Goal: Information Seeking & Learning: Find specific page/section

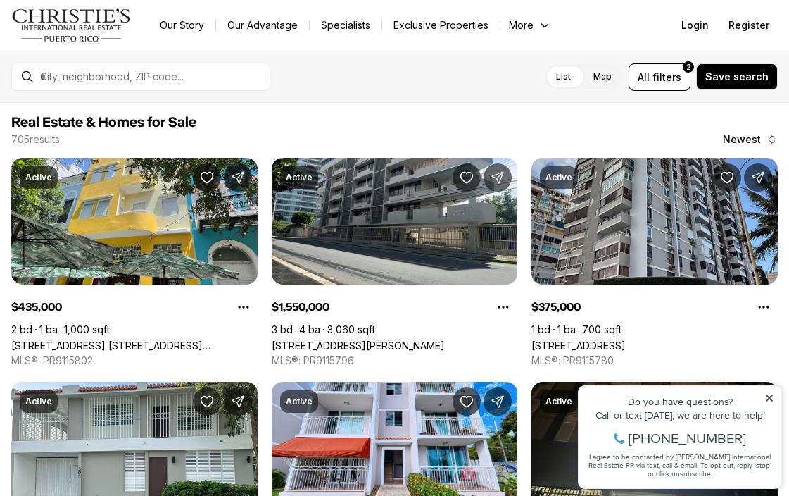
click at [772, 397] on icon at bounding box center [769, 398] width 10 height 10
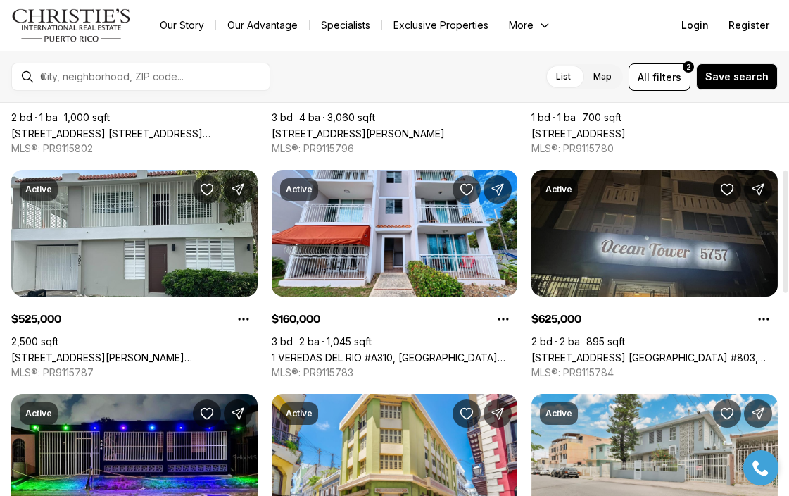
scroll to position [215, 0]
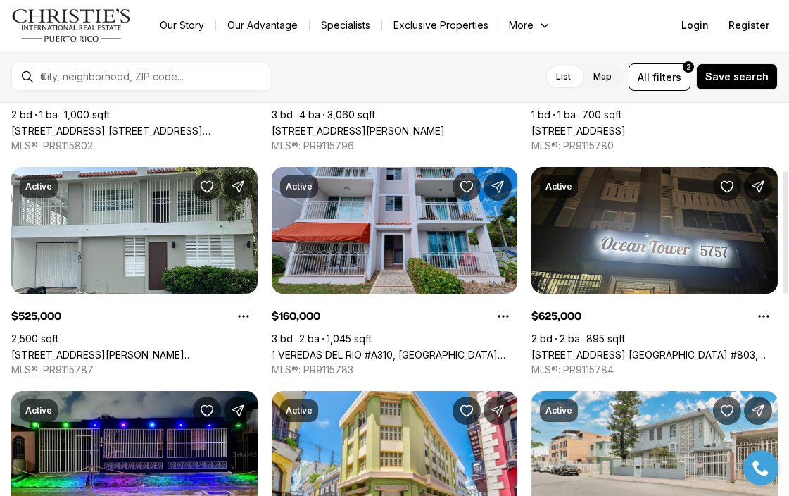
click at [405, 348] on link "1 VEREDAS DEL RIO #A310, [GEOGRAPHIC_DATA] [GEOGRAPHIC_DATA], 00987" at bounding box center [395, 354] width 246 height 12
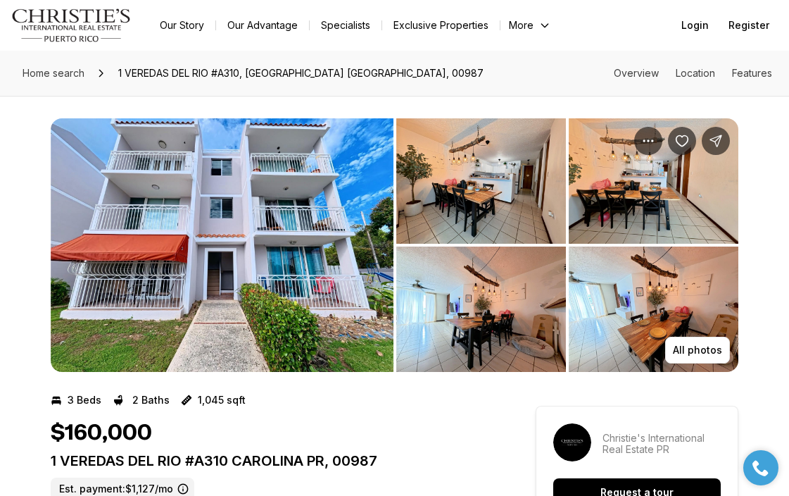
click at [277, 283] on img "View image gallery" at bounding box center [222, 244] width 343 height 253
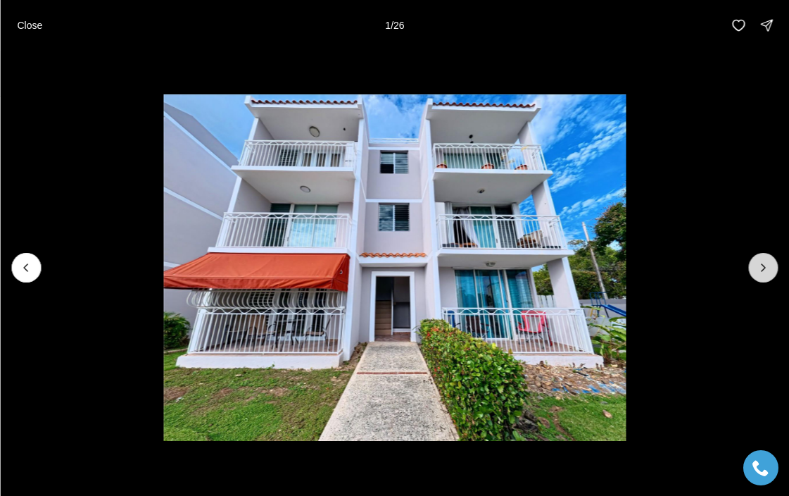
click at [762, 269] on icon "Next slide" at bounding box center [763, 267] width 14 height 14
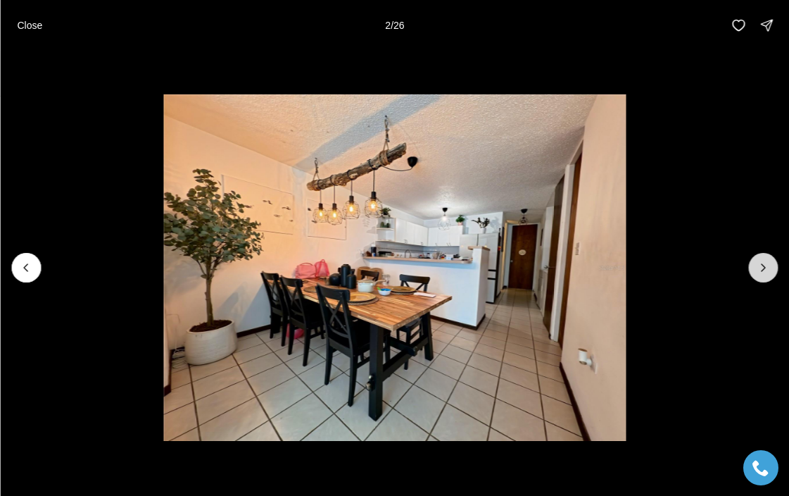
click at [762, 270] on icon "Next slide" at bounding box center [764, 267] width 4 height 7
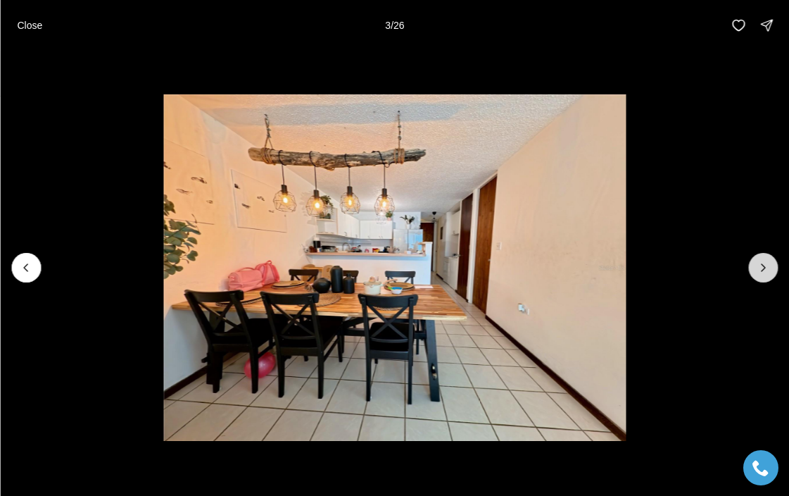
click at [762, 268] on icon "Next slide" at bounding box center [763, 267] width 14 height 14
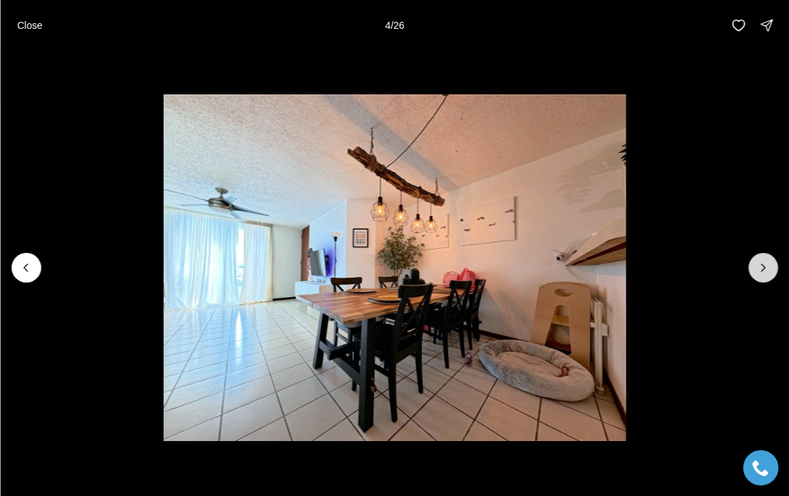
click at [761, 269] on icon "Next slide" at bounding box center [763, 267] width 14 height 14
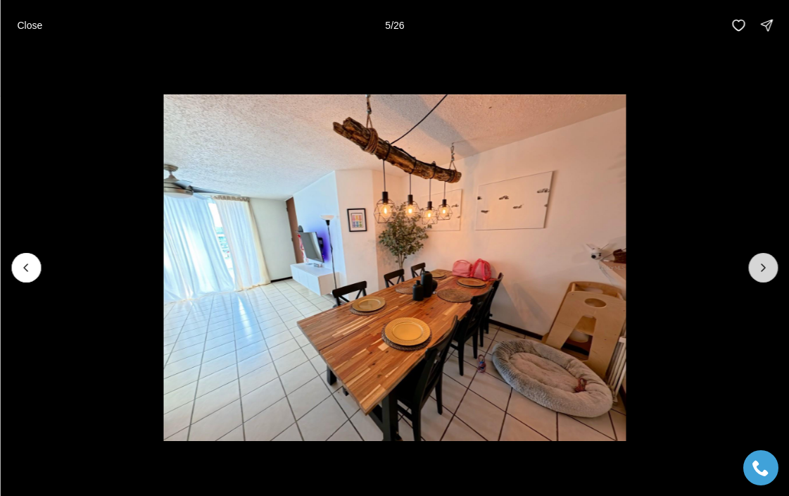
click at [762, 270] on icon "Next slide" at bounding box center [764, 267] width 4 height 7
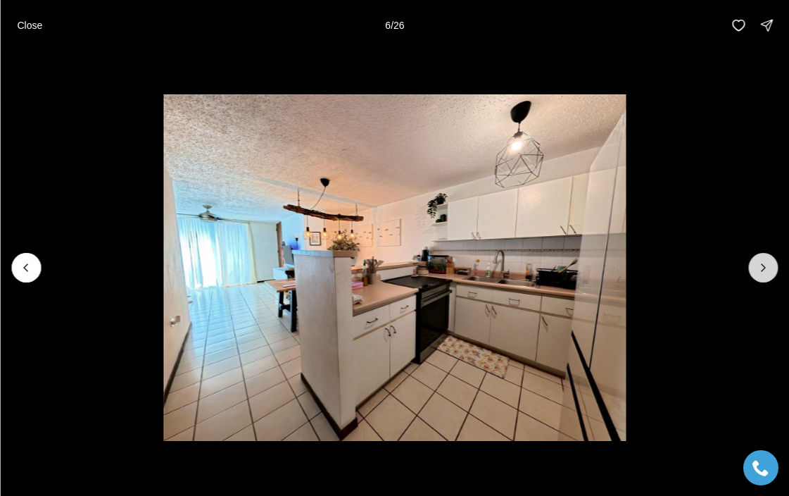
click at [761, 271] on icon "Next slide" at bounding box center [763, 267] width 14 height 14
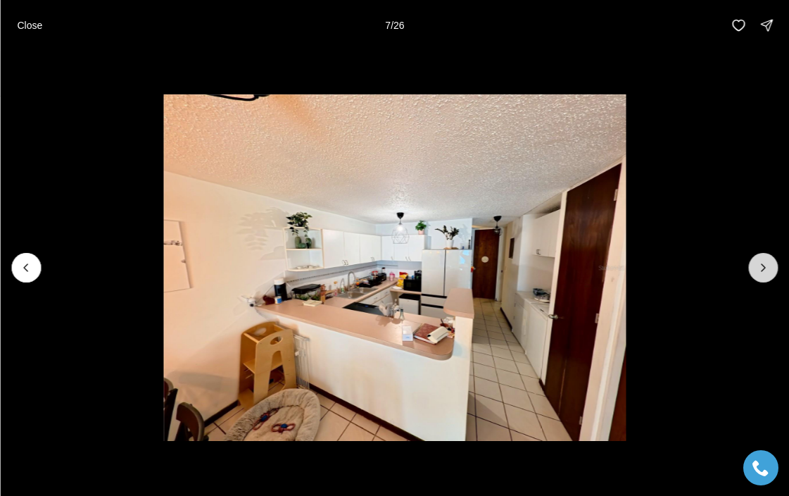
click at [766, 265] on icon "Next slide" at bounding box center [763, 267] width 14 height 14
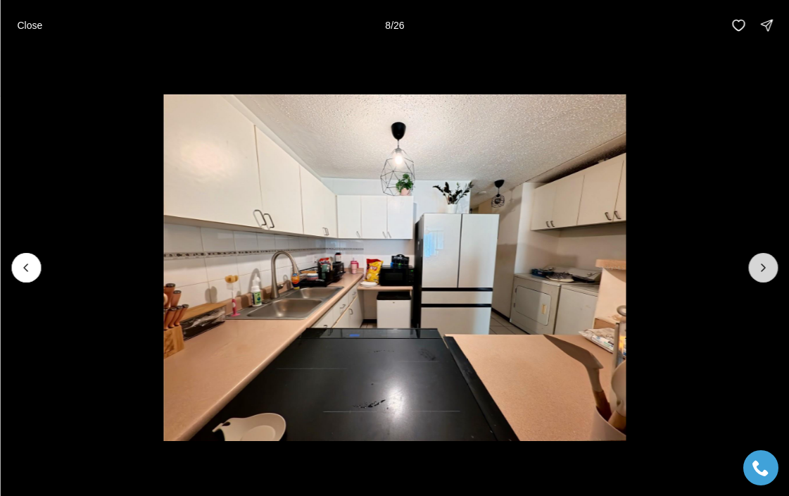
click at [766, 265] on icon "Next slide" at bounding box center [763, 267] width 14 height 14
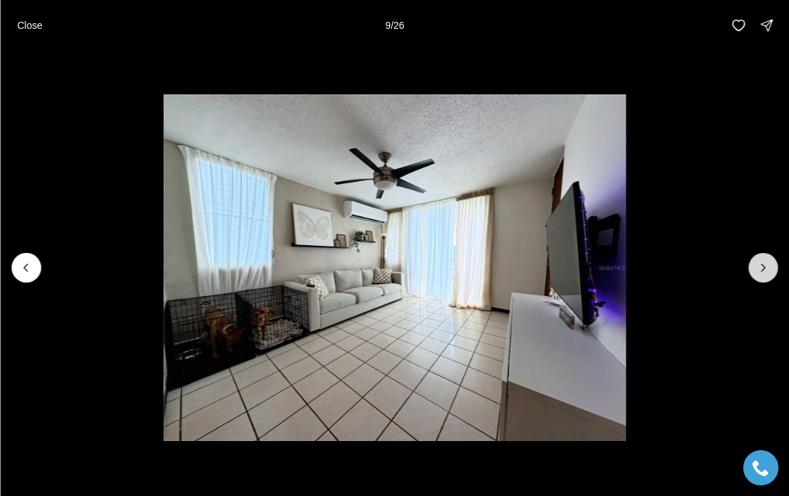
click at [765, 263] on icon "Next slide" at bounding box center [763, 267] width 14 height 14
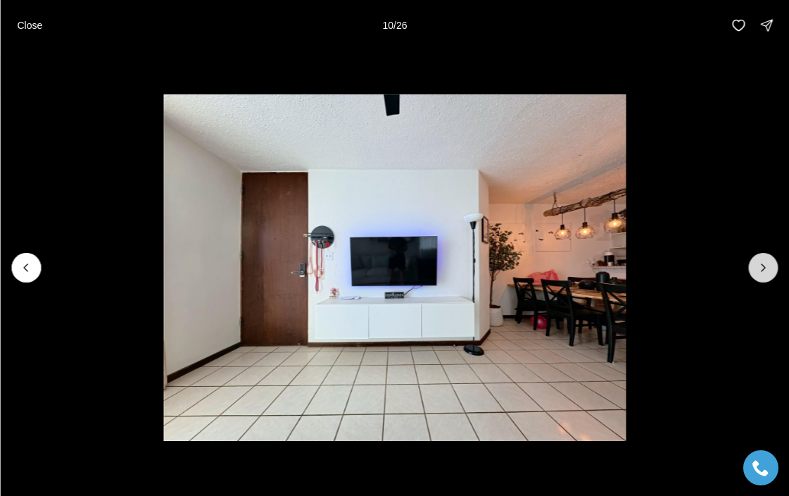
click at [764, 265] on icon "Next slide" at bounding box center [763, 267] width 14 height 14
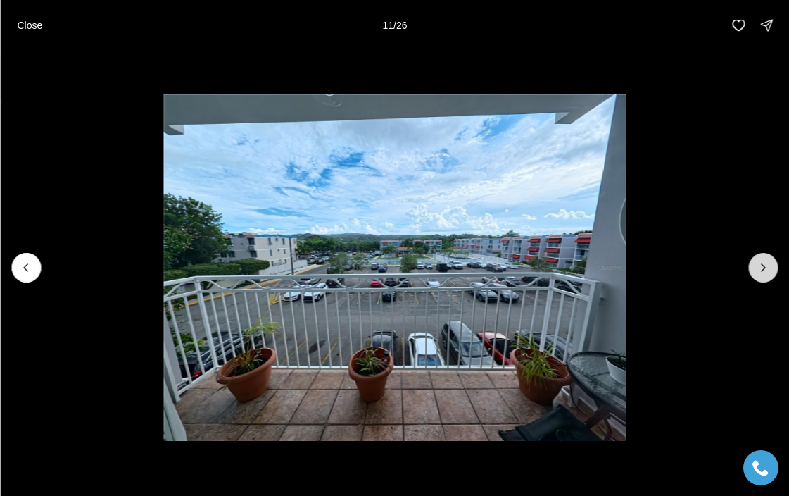
click at [764, 266] on icon "Next slide" at bounding box center [763, 267] width 14 height 14
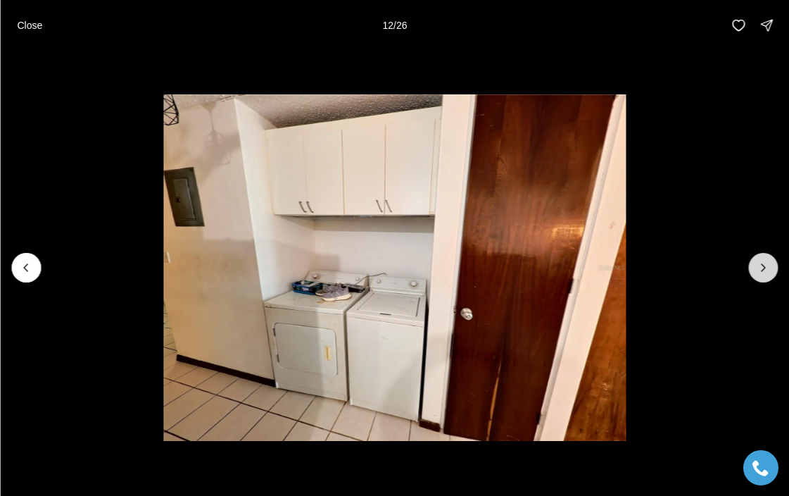
click at [764, 266] on icon "Next slide" at bounding box center [763, 267] width 14 height 14
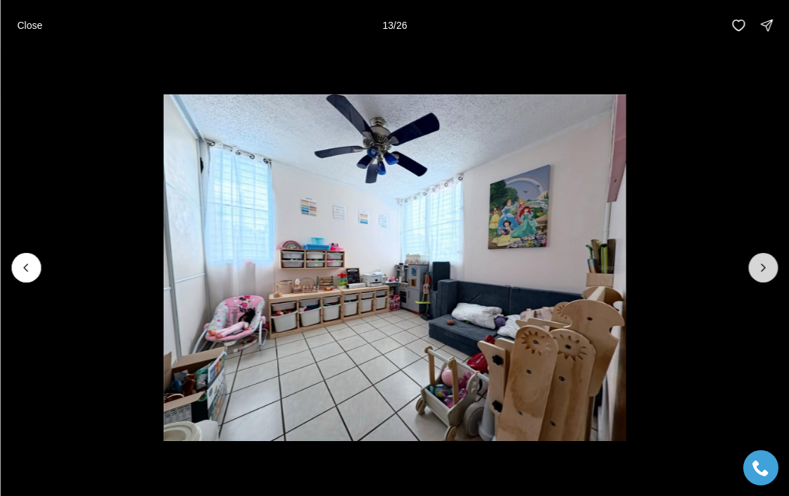
click at [764, 267] on icon "Next slide" at bounding box center [764, 267] width 4 height 7
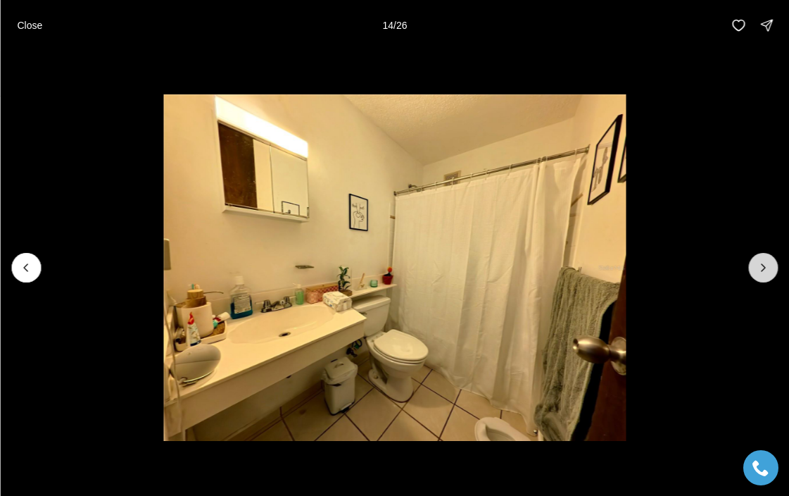
click at [764, 267] on icon "Next slide" at bounding box center [764, 267] width 4 height 7
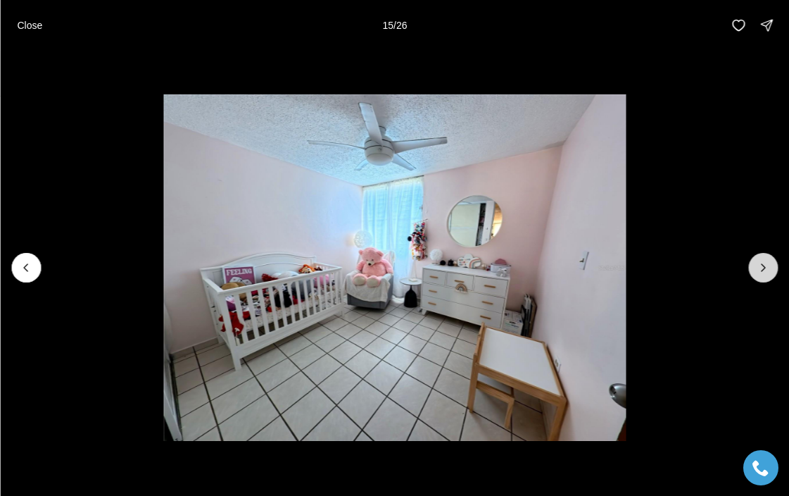
click at [764, 267] on icon "Next slide" at bounding box center [764, 267] width 4 height 7
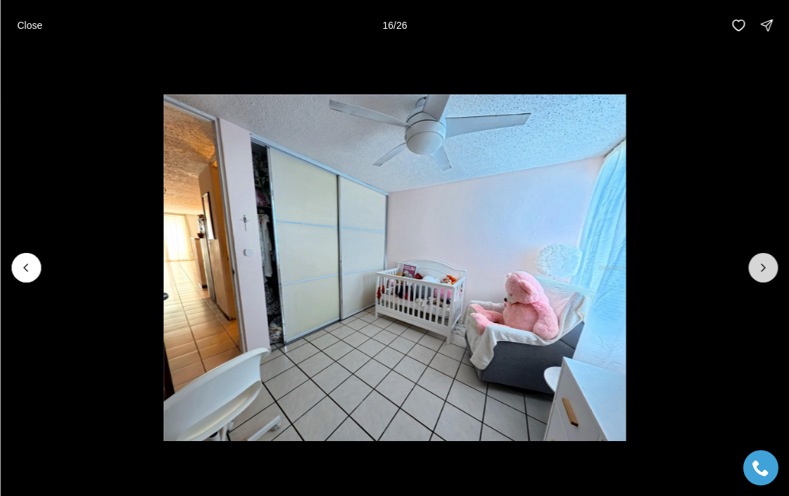
click at [764, 268] on icon "Next slide" at bounding box center [763, 267] width 14 height 14
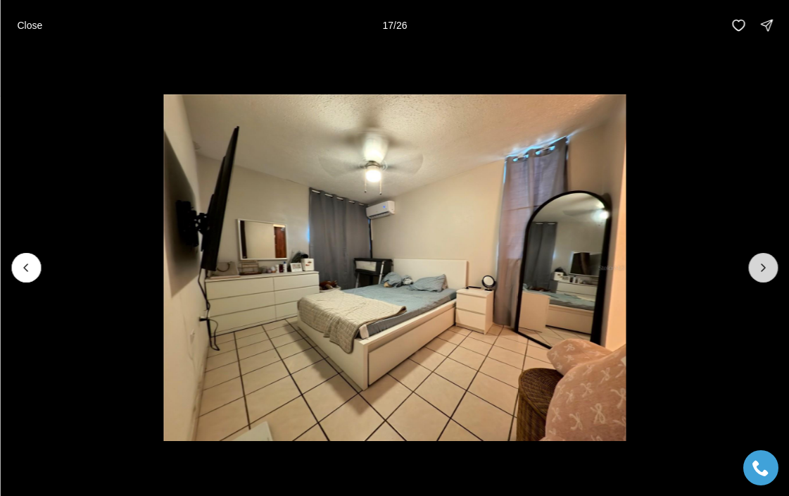
click at [764, 268] on icon "Next slide" at bounding box center [763, 267] width 14 height 14
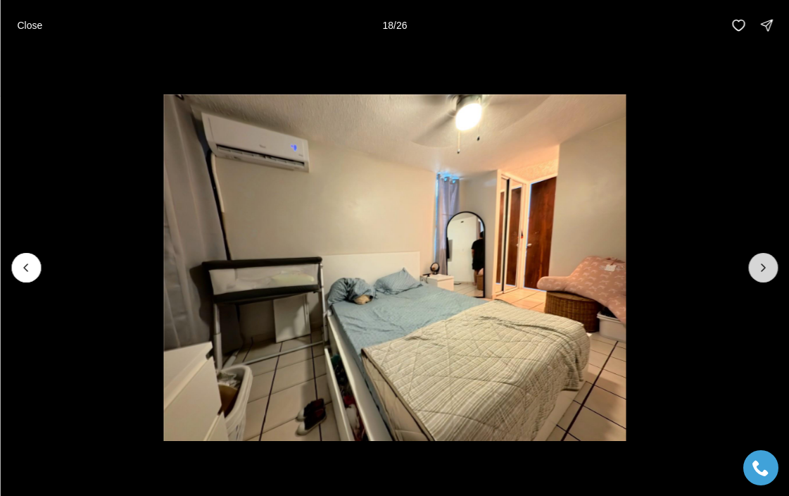
click at [760, 267] on icon "Next slide" at bounding box center [763, 267] width 14 height 14
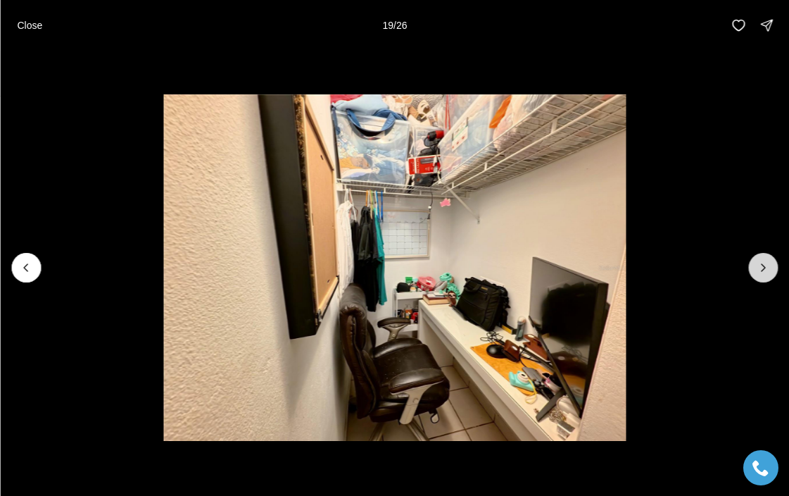
click at [759, 268] on icon "Next slide" at bounding box center [763, 267] width 14 height 14
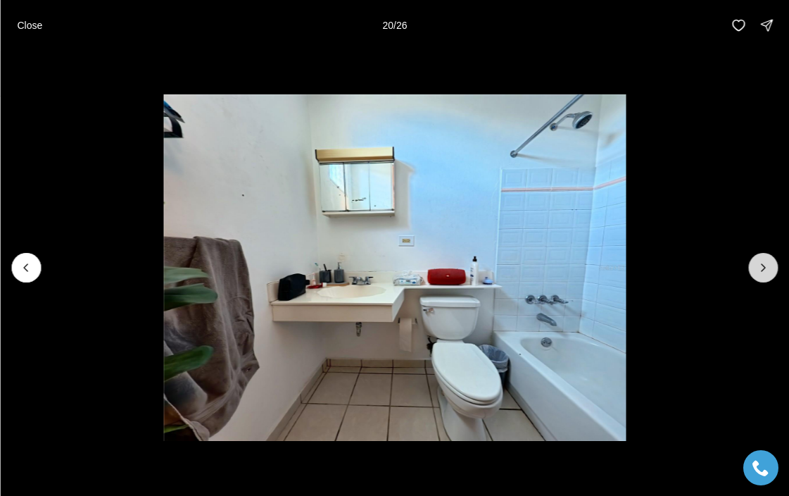
click at [759, 270] on icon "Next slide" at bounding box center [763, 267] width 14 height 14
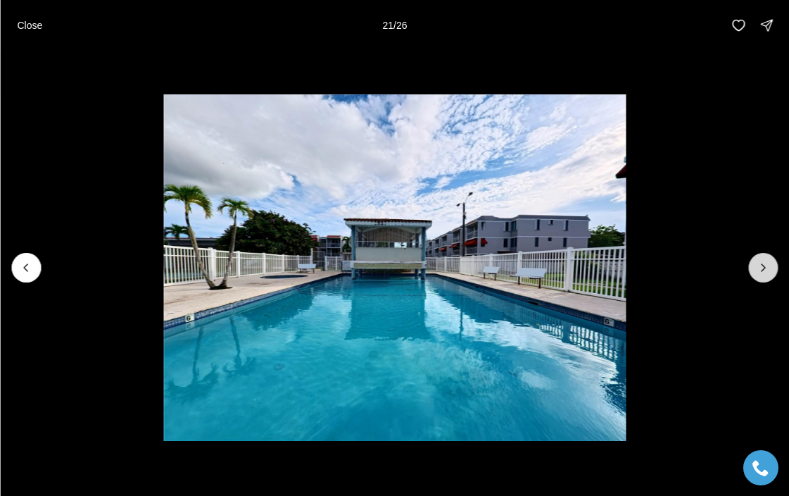
click at [758, 268] on icon "Next slide" at bounding box center [763, 267] width 14 height 14
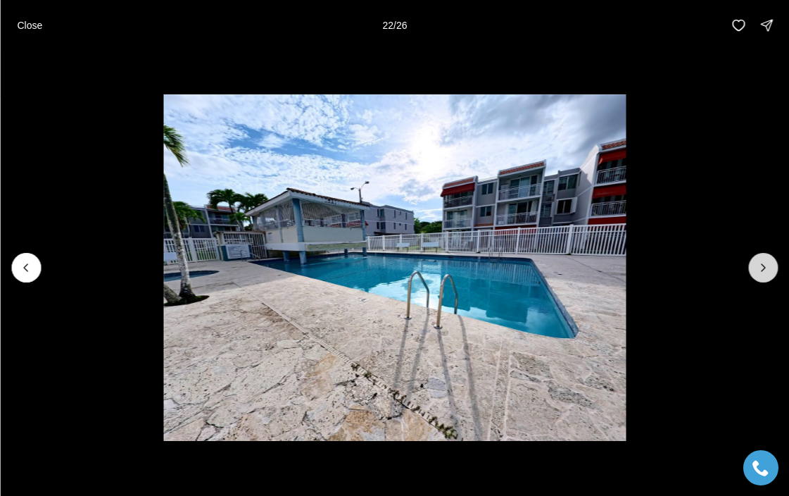
click at [758, 268] on icon "Next slide" at bounding box center [763, 267] width 14 height 14
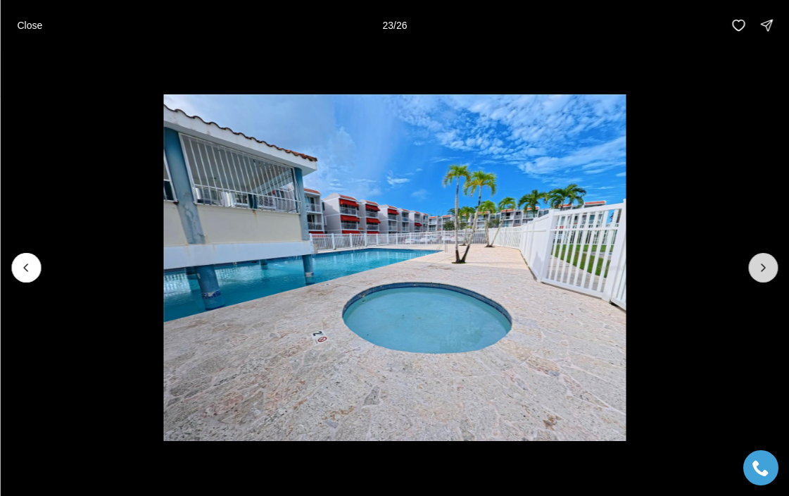
click at [758, 268] on icon "Next slide" at bounding box center [763, 267] width 14 height 14
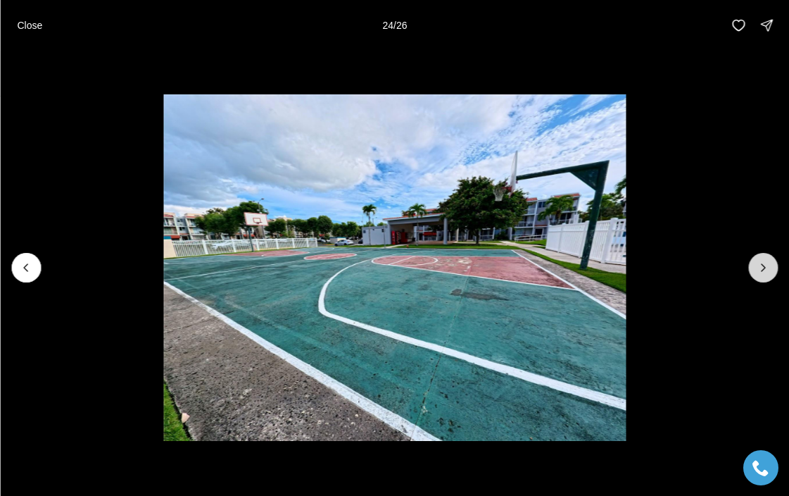
click at [758, 269] on icon "Next slide" at bounding box center [763, 267] width 14 height 14
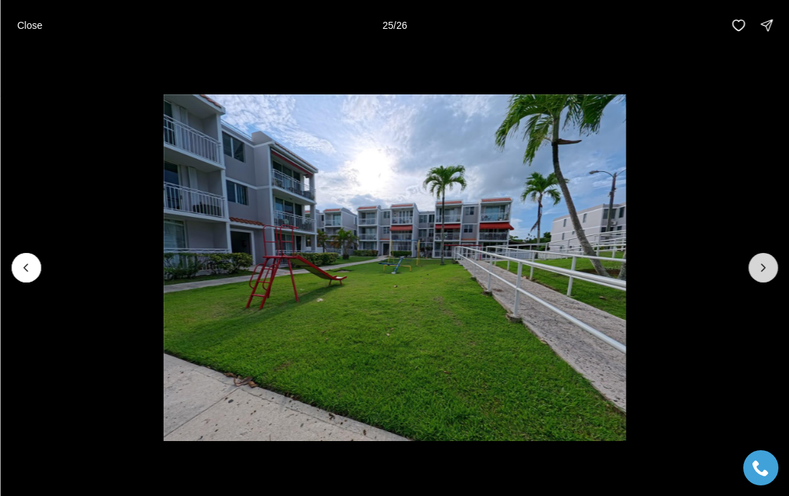
click at [758, 269] on icon "Next slide" at bounding box center [763, 267] width 14 height 14
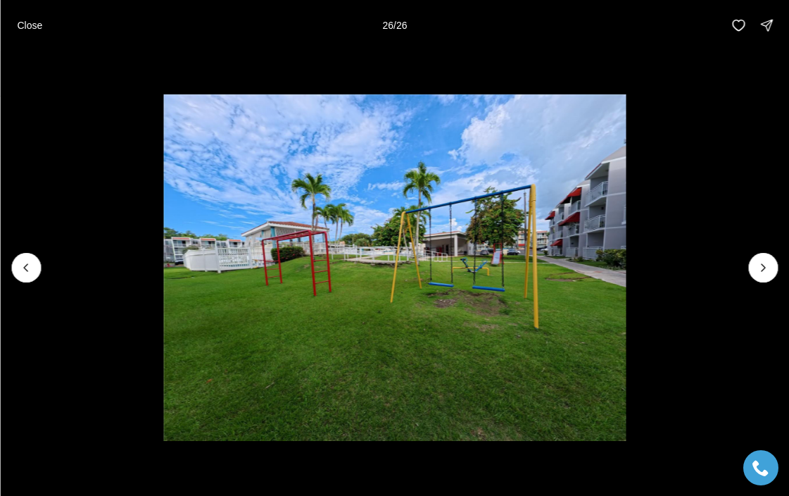
click at [758, 269] on div at bounding box center [763, 268] width 30 height 30
click at [764, 265] on div at bounding box center [763, 268] width 30 height 30
click at [33, 21] on p "Close" at bounding box center [29, 25] width 25 height 11
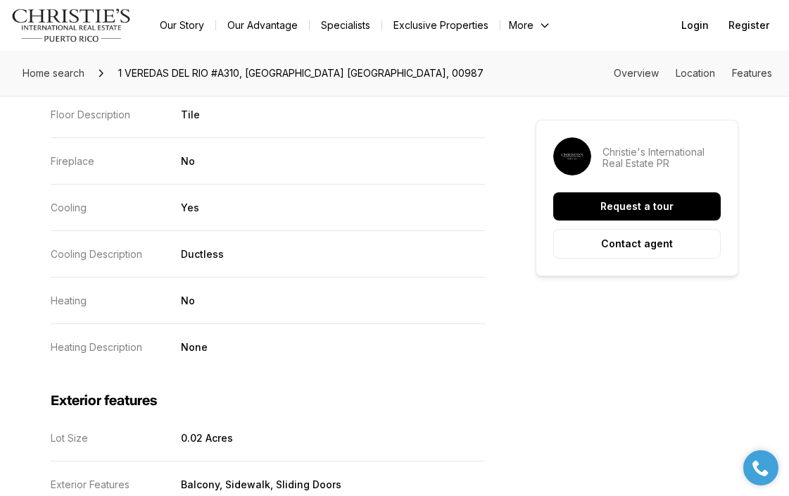
scroll to position [2101, 0]
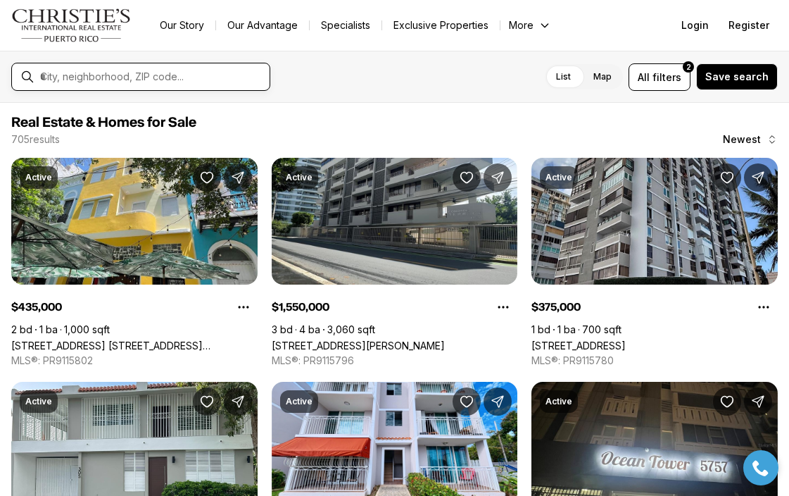
click at [127, 75] on input "text" at bounding box center [152, 76] width 224 height 13
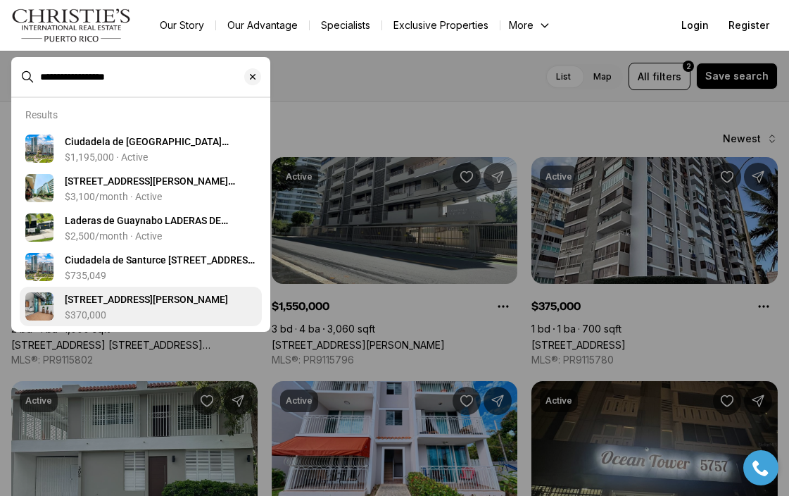
type input "**********"
click at [36, 307] on img "View details: 500 CIUDADELA #522" at bounding box center [39, 306] width 28 height 28
